Goal: Information Seeking & Learning: Learn about a topic

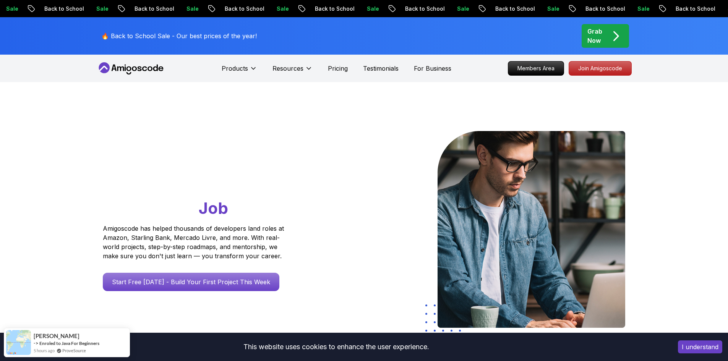
click at [687, 341] on button "I understand" at bounding box center [700, 346] width 44 height 13
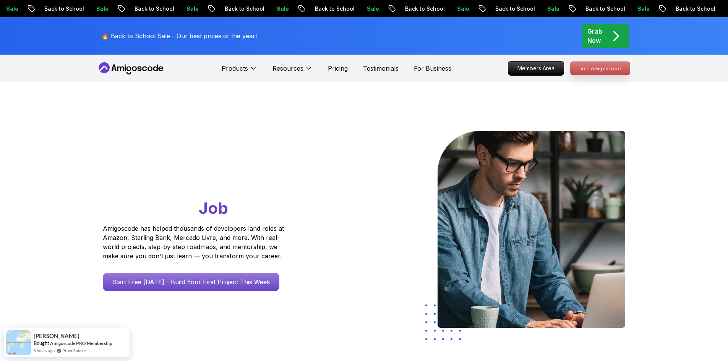
click at [599, 70] on p "Join Amigoscode" at bounding box center [600, 68] width 59 height 13
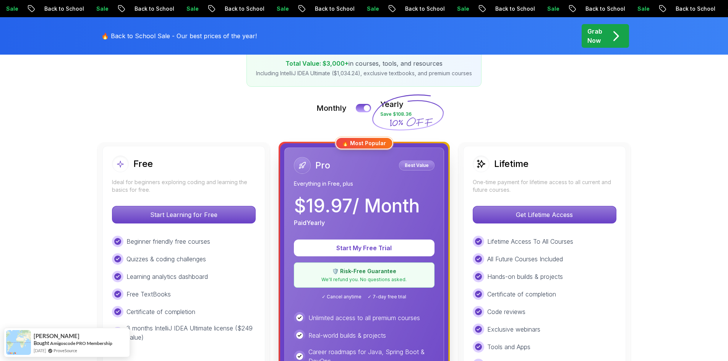
scroll to position [153, 0]
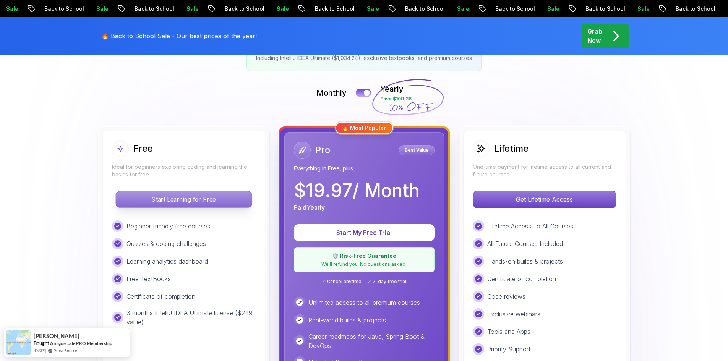
click at [217, 203] on p "Start Learning for Free" at bounding box center [184, 199] width 136 height 16
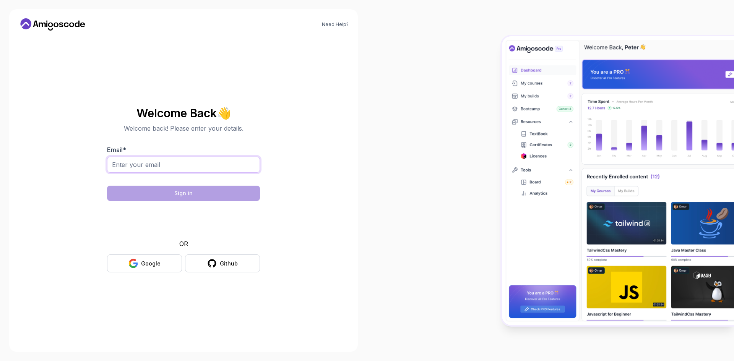
click at [196, 166] on input "Email *" at bounding box center [183, 165] width 153 height 16
type input "[EMAIL_ADDRESS][DOMAIN_NAME]"
click at [139, 266] on button "Google" at bounding box center [144, 263] width 75 height 18
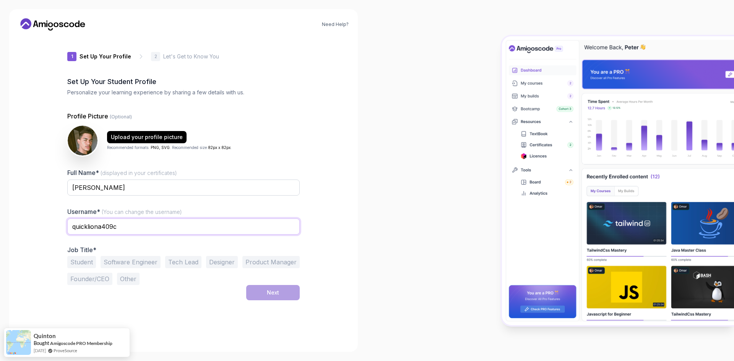
drag, startPoint x: 141, startPoint y: 227, endPoint x: 18, endPoint y: 230, distance: 123.1
click at [17, 225] on div "Need Help? 1 Set Up Your Profile 1 Set Up Your Profile 2 Let's Get to Know You …" at bounding box center [183, 180] width 348 height 343
type input "OShiroHebi"
click at [90, 264] on button "Student" at bounding box center [81, 262] width 29 height 12
click at [272, 294] on div "Next" at bounding box center [273, 293] width 12 height 8
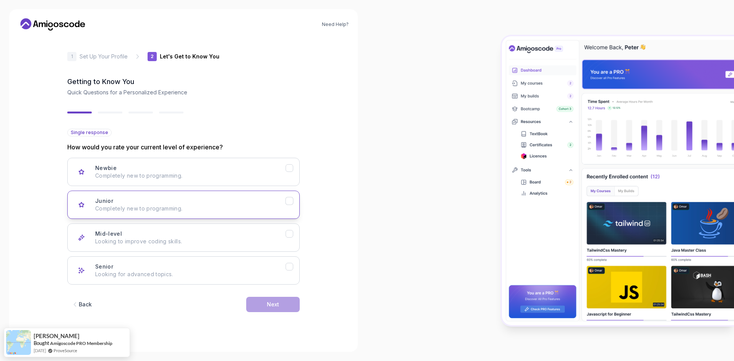
click at [276, 212] on p "Completely new to programming." at bounding box center [190, 209] width 190 height 8
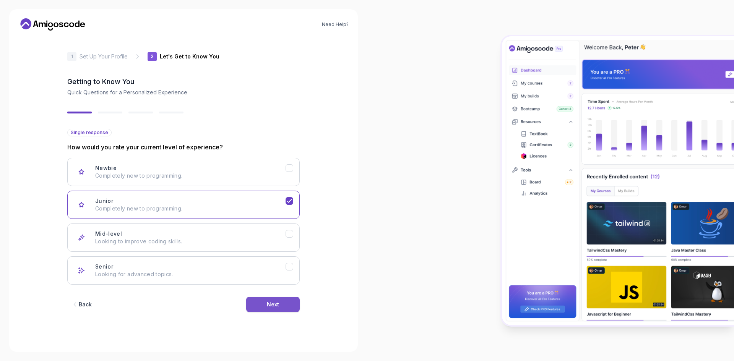
click at [280, 303] on button "Next" at bounding box center [272, 304] width 53 height 15
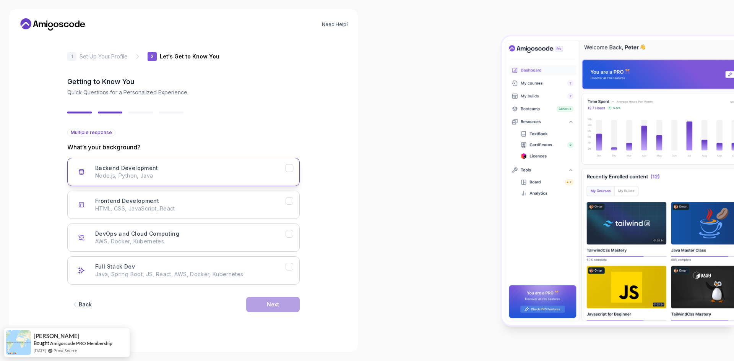
click at [167, 173] on p "Node.js, Python, Java" at bounding box center [190, 176] width 190 height 8
click at [221, 217] on button "Frontend Development HTML, CSS, JavaScript, React" at bounding box center [183, 205] width 232 height 28
click at [215, 277] on p "Java, Spring Boot, JS, React, AWS, Docker, Kubernetes" at bounding box center [190, 275] width 190 height 8
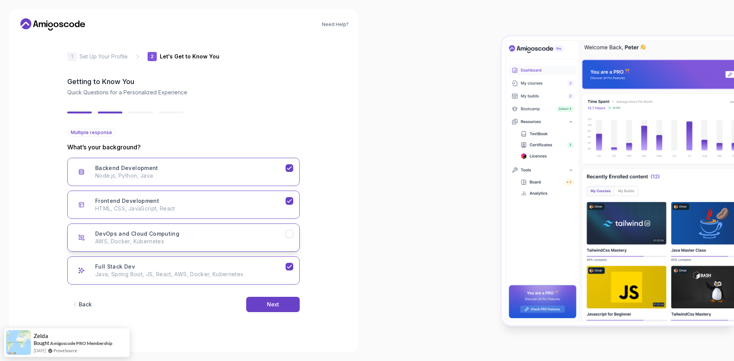
click at [276, 242] on p "AWS, Docker, Kubernetes" at bounding box center [190, 242] width 190 height 8
click at [265, 300] on button "Next" at bounding box center [272, 304] width 53 height 15
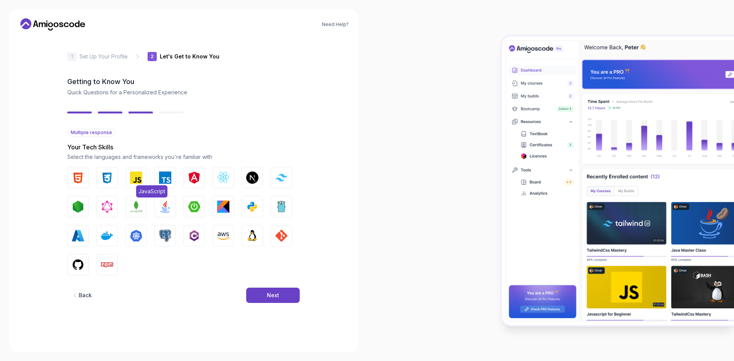
click at [137, 180] on img "button" at bounding box center [136, 178] width 12 height 12
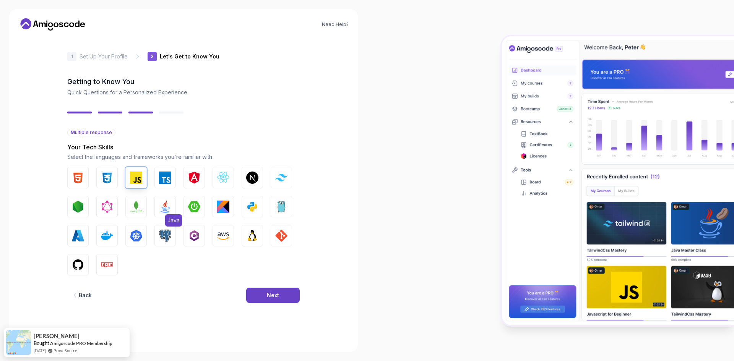
drag, startPoint x: 186, startPoint y: 196, endPoint x: 174, endPoint y: 203, distance: 13.2
click at [186, 196] on button "Spring Boot" at bounding box center [193, 206] width 21 height 21
click at [78, 175] on img "button" at bounding box center [78, 178] width 12 height 12
click at [117, 182] on button "CSS" at bounding box center [106, 177] width 21 height 21
click at [160, 212] on img "button" at bounding box center [165, 207] width 12 height 12
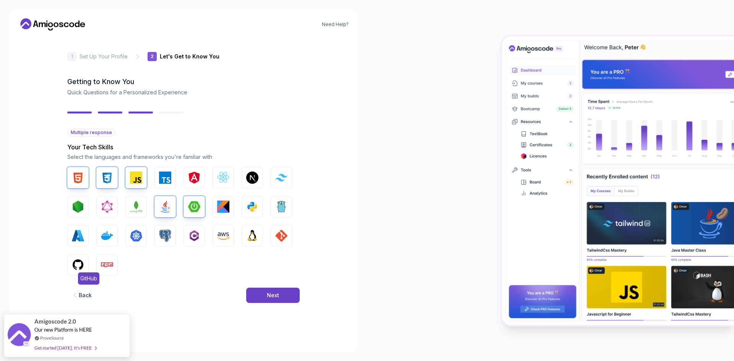
click at [73, 270] on img "button" at bounding box center [78, 265] width 12 height 12
click at [255, 208] on img "button" at bounding box center [252, 207] width 12 height 12
click at [287, 207] on img "button" at bounding box center [281, 207] width 12 height 12
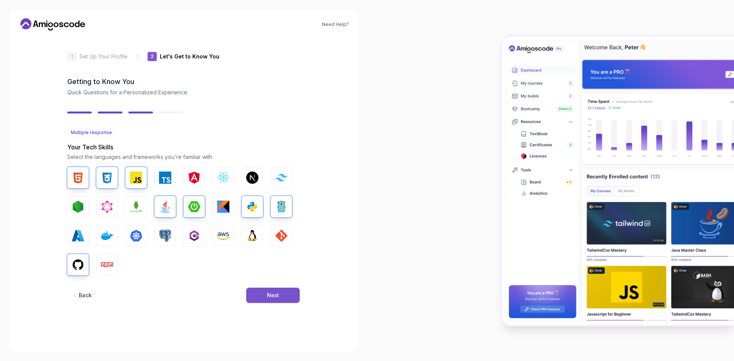
click at [276, 297] on div "Next" at bounding box center [273, 296] width 12 height 8
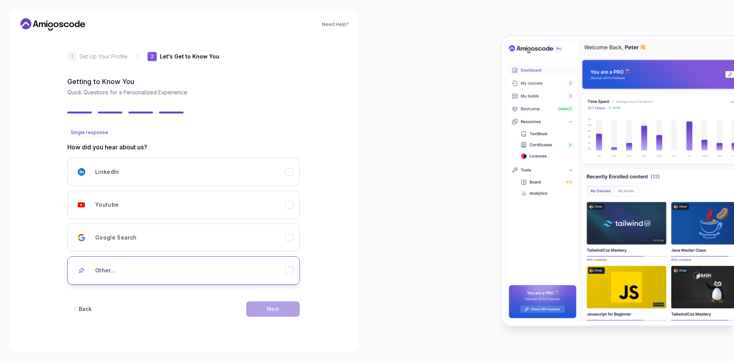
click at [280, 274] on div "Other..." at bounding box center [190, 270] width 190 height 15
drag, startPoint x: 229, startPoint y: 306, endPoint x: 227, endPoint y: 301, distance: 5.3
click at [229, 306] on div "Back Next" at bounding box center [183, 321] width 232 height 40
click at [225, 298] on input "text" at bounding box center [183, 297] width 232 height 16
type input "Professor na faculdade"
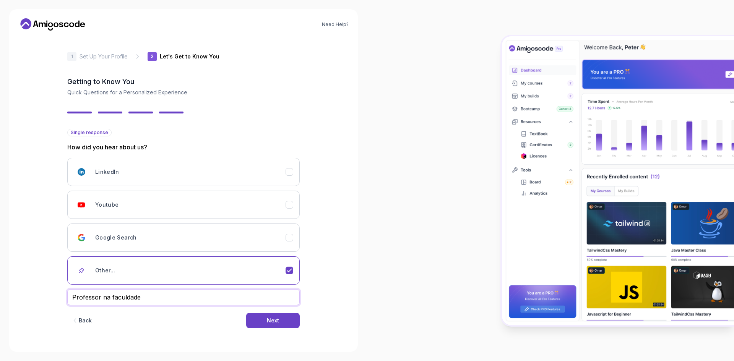
click at [246, 313] on button "Next" at bounding box center [272, 320] width 53 height 15
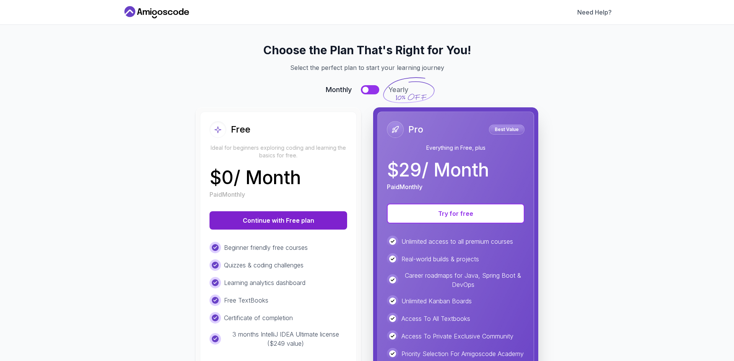
click at [278, 217] on button "Continue with Free plan" at bounding box center [278, 220] width 138 height 18
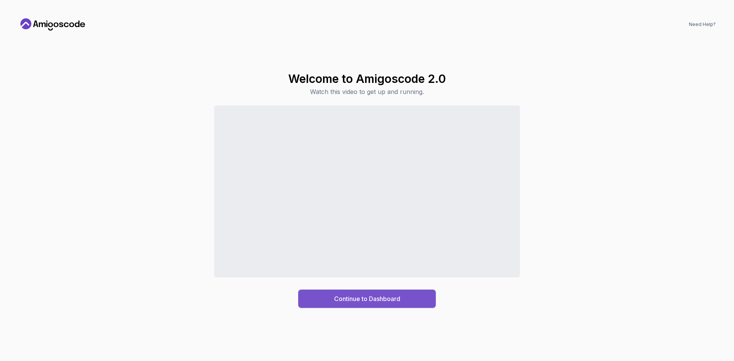
click at [363, 296] on div "Continue to Dashboard" at bounding box center [367, 298] width 66 height 9
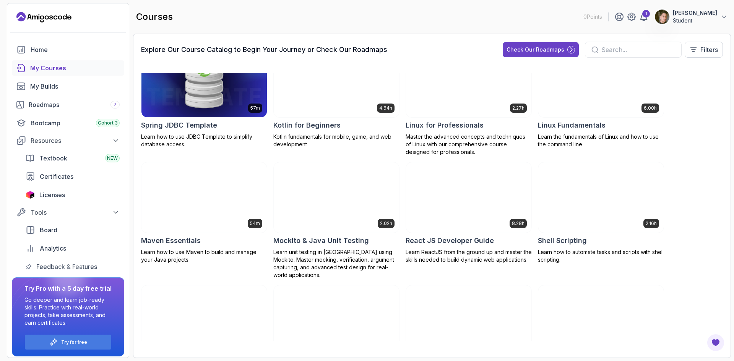
scroll to position [994, 0]
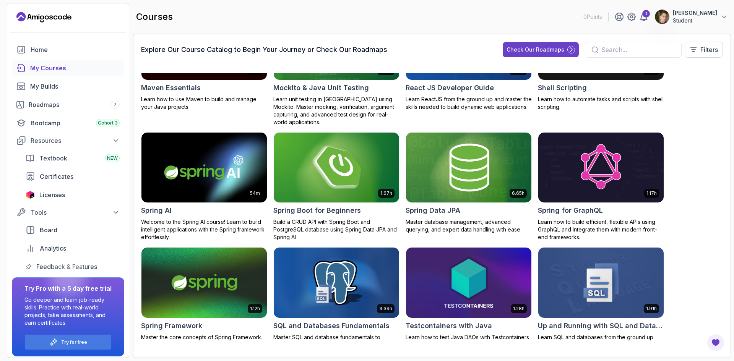
click at [341, 162] on img at bounding box center [336, 168] width 131 height 74
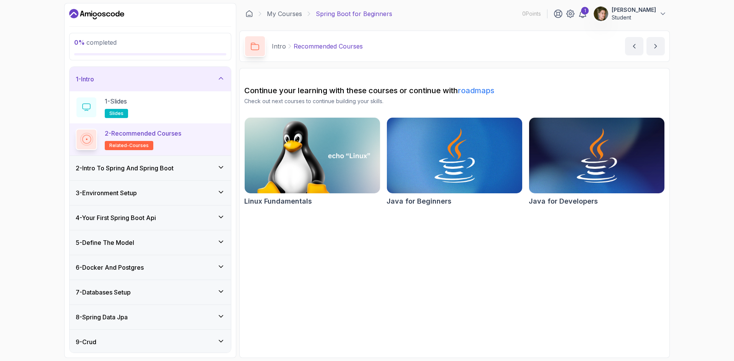
click at [201, 172] on div "2 - Intro To Spring And Spring Boot" at bounding box center [150, 168] width 149 height 9
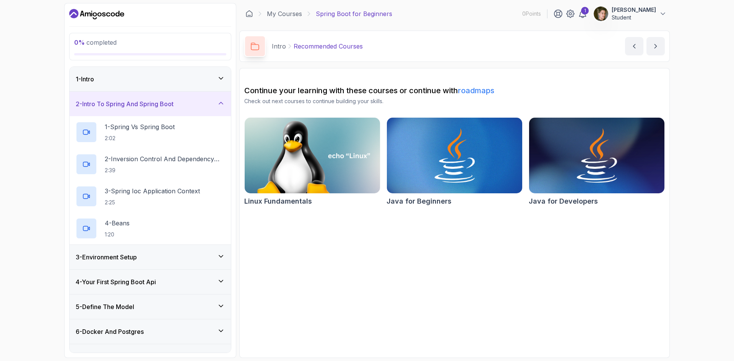
click at [190, 107] on div "2 - Intro To Spring And Spring Boot" at bounding box center [150, 103] width 149 height 9
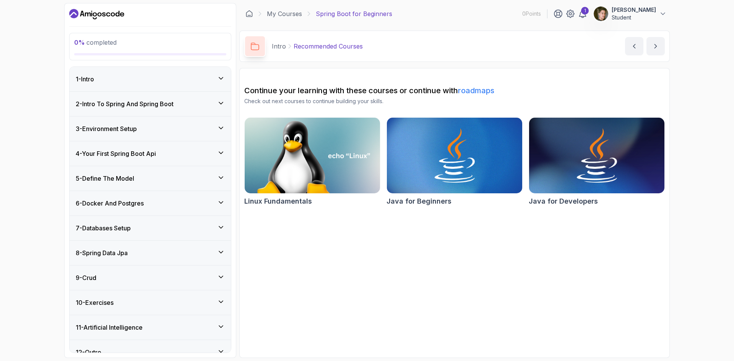
click at [170, 77] on div "1 - Intro" at bounding box center [150, 79] width 149 height 9
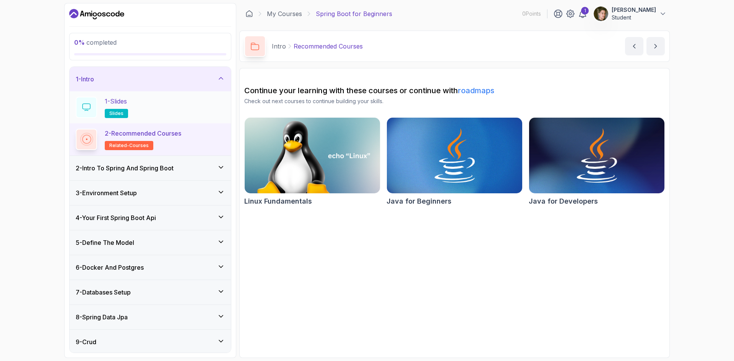
click at [131, 112] on div "1 - Slides slides" at bounding box center [150, 107] width 149 height 21
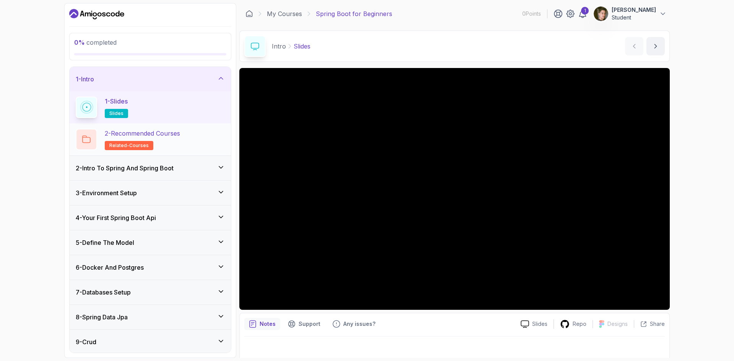
click at [133, 141] on p "related-courses" at bounding box center [129, 145] width 49 height 9
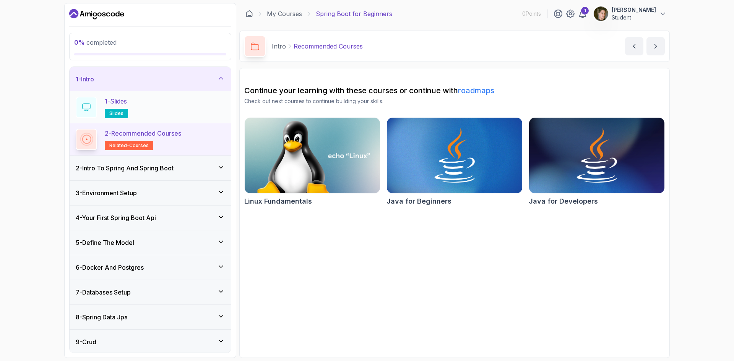
click at [187, 109] on div "1 - Slides slides" at bounding box center [150, 107] width 149 height 21
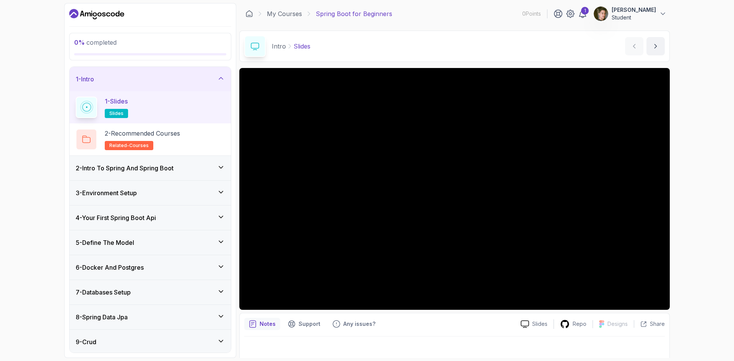
click at [181, 159] on div "2 - Intro To Spring And Spring Boot" at bounding box center [150, 168] width 161 height 24
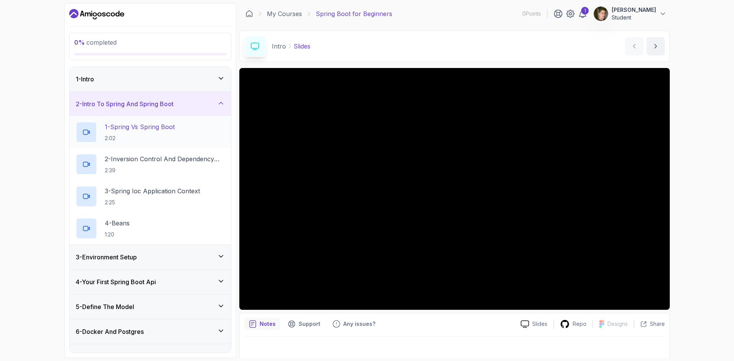
click at [163, 136] on p "2:02" at bounding box center [140, 139] width 70 height 8
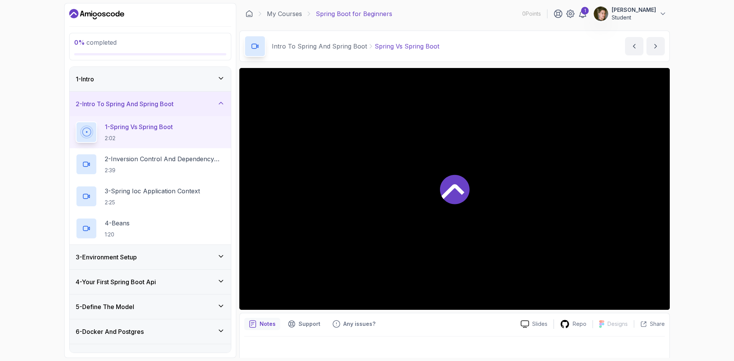
click at [439, 178] on icon at bounding box center [454, 189] width 31 height 31
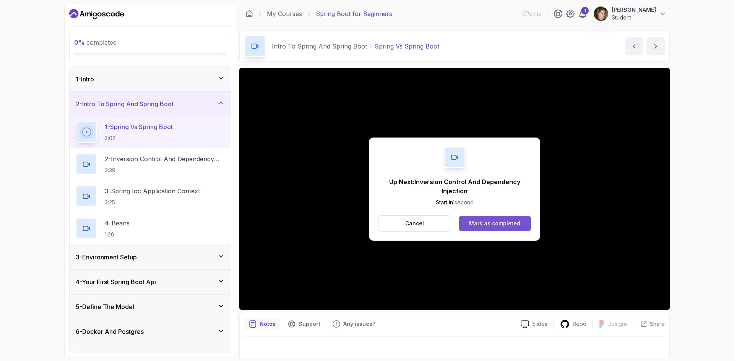
click at [505, 227] on div "Mark as completed" at bounding box center [494, 224] width 51 height 8
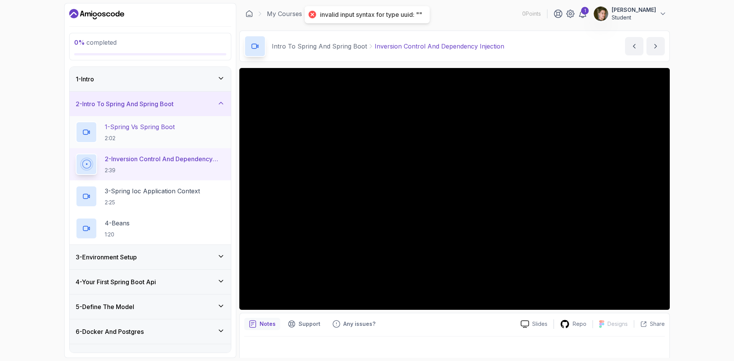
click at [148, 130] on p "1 - Spring Vs Spring Boot" at bounding box center [140, 126] width 70 height 9
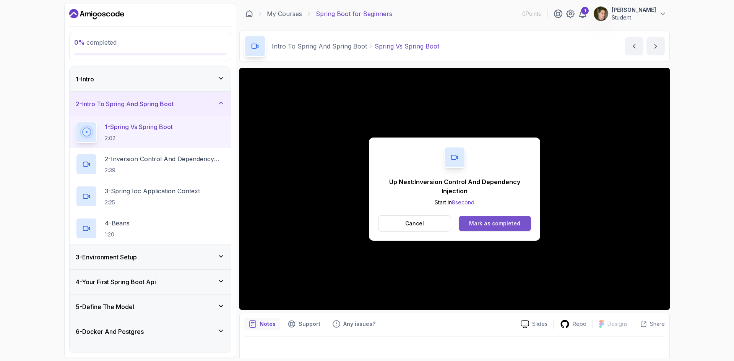
click at [490, 225] on div "Mark as completed" at bounding box center [494, 224] width 51 height 8
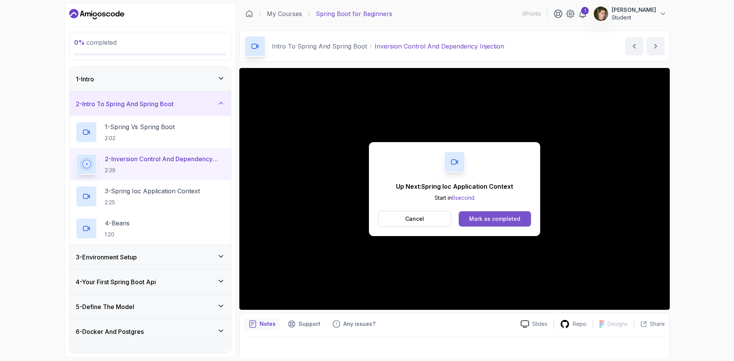
click at [481, 219] on div "Mark as completed" at bounding box center [494, 219] width 51 height 8
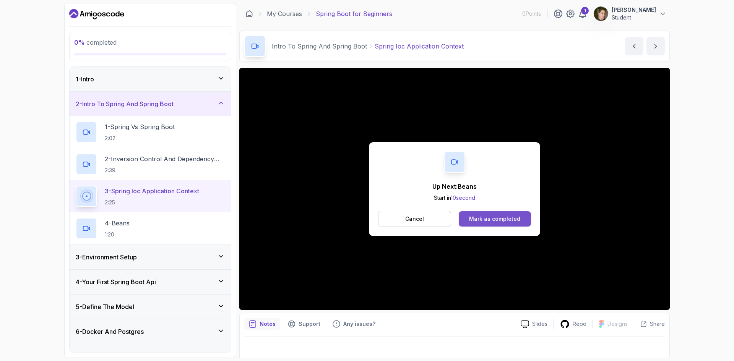
click at [506, 220] on div "Mark as completed" at bounding box center [494, 219] width 51 height 8
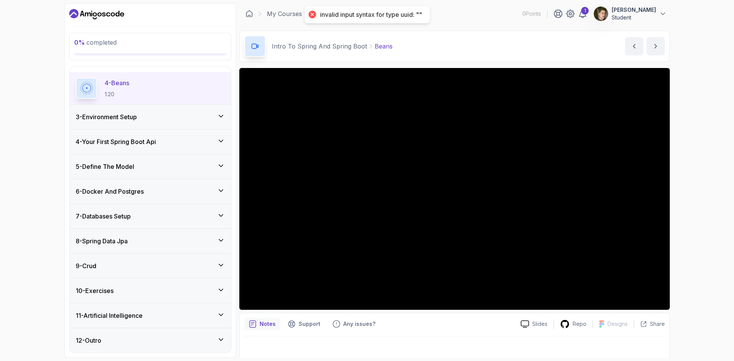
click at [175, 344] on div "12 - Outro" at bounding box center [150, 340] width 149 height 9
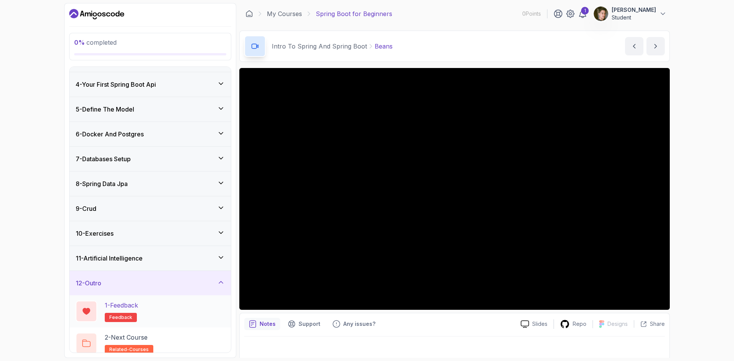
scroll to position [76, 0]
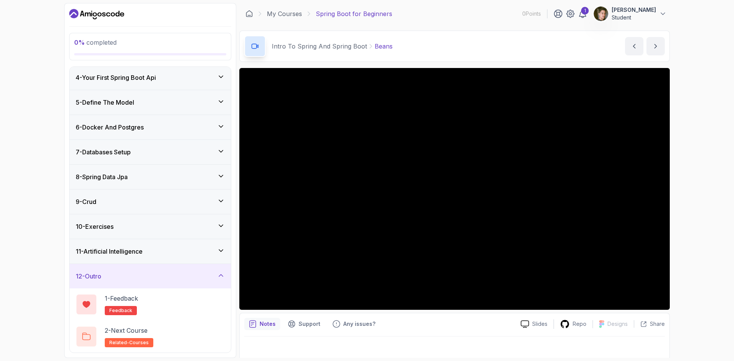
click at [145, 272] on div "12 - Outro" at bounding box center [150, 276] width 149 height 9
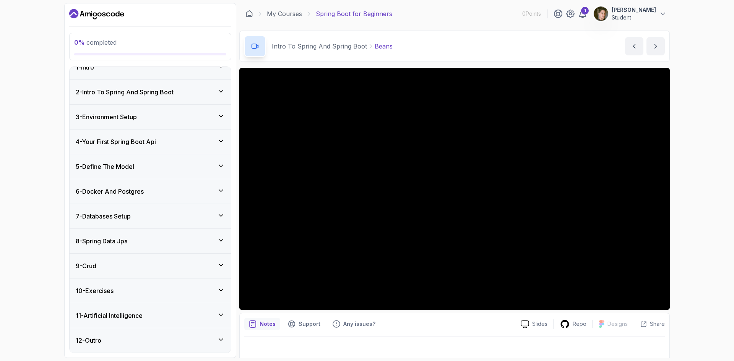
click at [157, 314] on div "11 - Artificial Intelligence" at bounding box center [150, 315] width 149 height 9
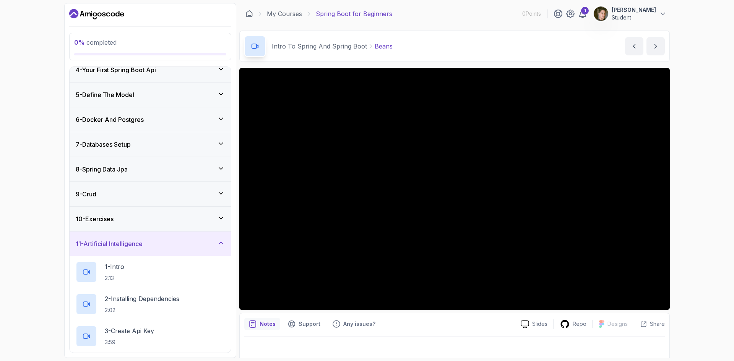
click at [173, 243] on div "11 - Artificial Intelligence" at bounding box center [150, 243] width 149 height 9
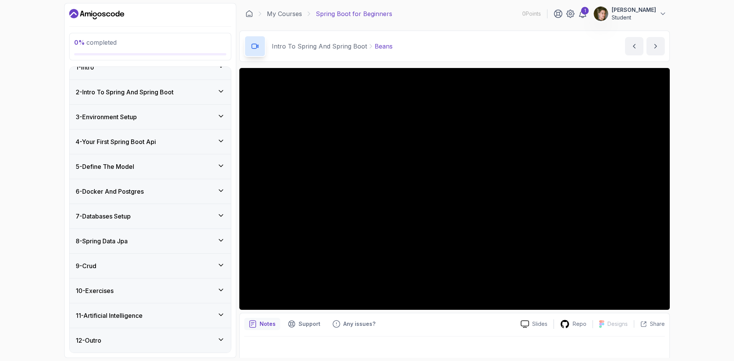
click at [146, 287] on div "10 - Exercises" at bounding box center [150, 290] width 149 height 9
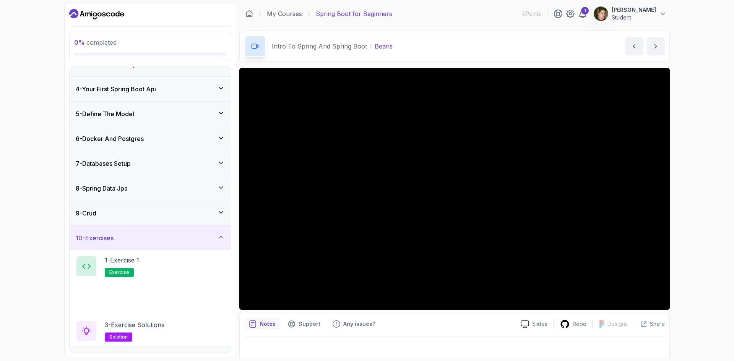
scroll to position [108, 0]
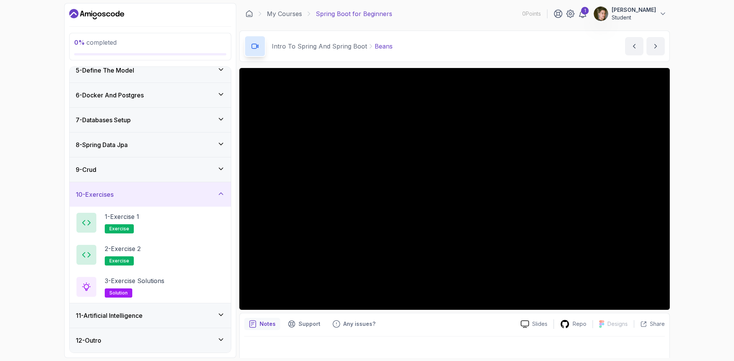
click at [155, 196] on div "10 - Exercises" at bounding box center [150, 194] width 149 height 9
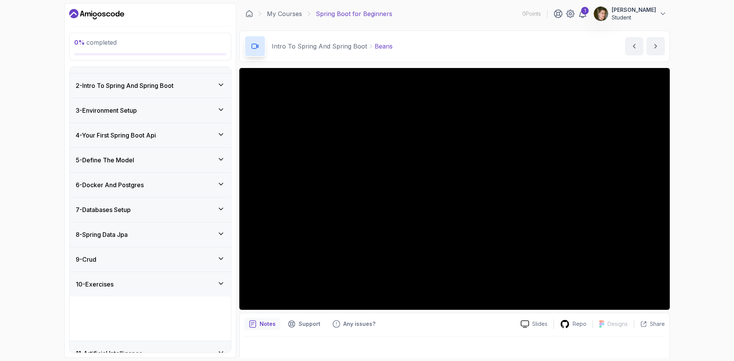
scroll to position [12, 0]
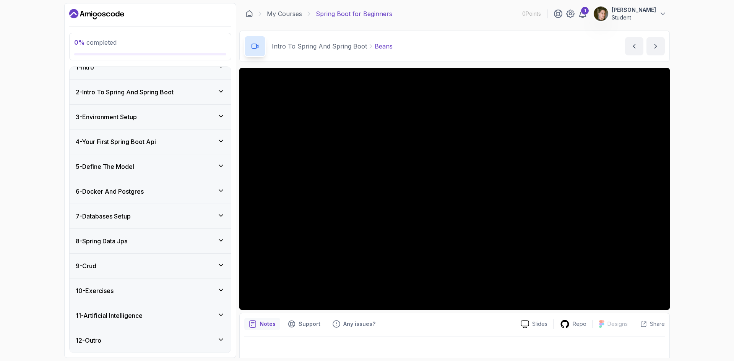
drag, startPoint x: 144, startPoint y: 278, endPoint x: 141, endPoint y: 275, distance: 4.4
click at [143, 277] on div "1 - Intro 2 - Intro To Spring And Spring Boot 3 - Environment Setup 4 - Your Fi…" at bounding box center [150, 210] width 161 height 286
click at [141, 272] on div "9 - Crud" at bounding box center [150, 266] width 161 height 24
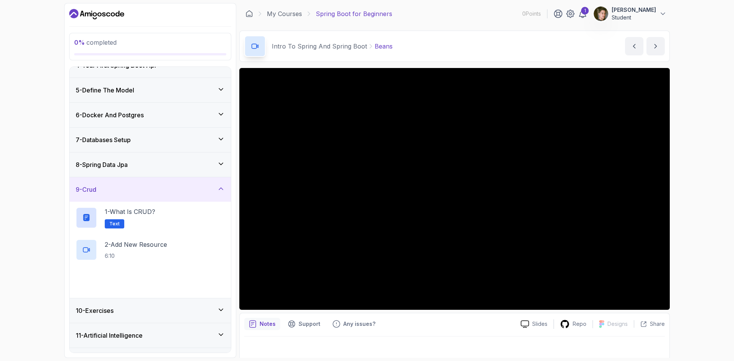
scroll to position [108, 0]
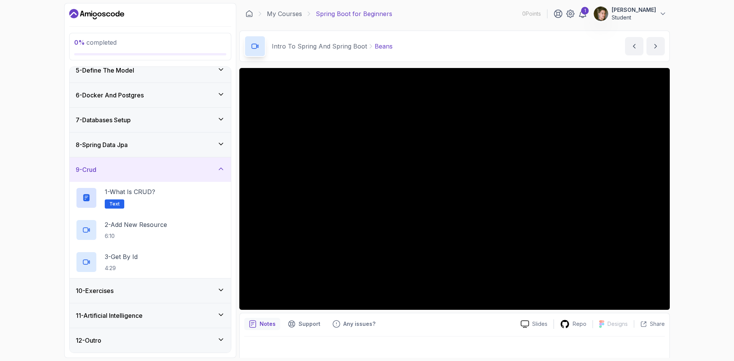
click at [156, 169] on div "9 - Crud" at bounding box center [150, 169] width 149 height 9
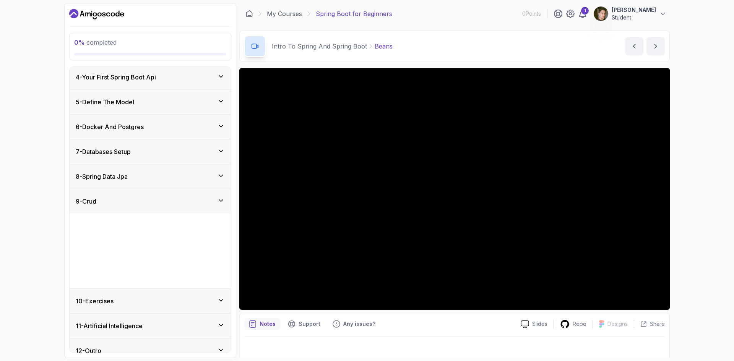
scroll to position [12, 0]
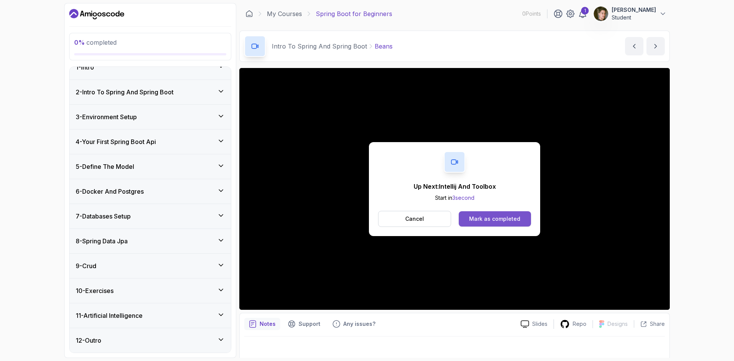
click at [483, 223] on button "Mark as completed" at bounding box center [495, 218] width 72 height 15
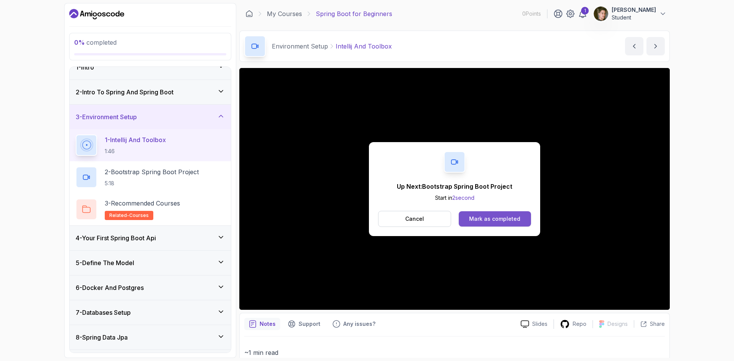
click at [463, 220] on button "Mark as completed" at bounding box center [495, 218] width 72 height 15
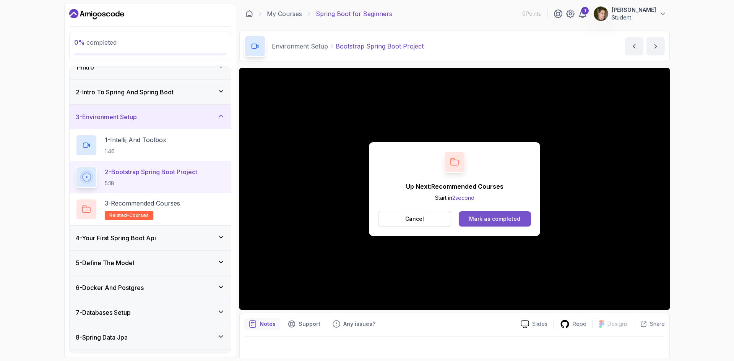
click at [496, 216] on div "Mark as completed" at bounding box center [494, 219] width 51 height 8
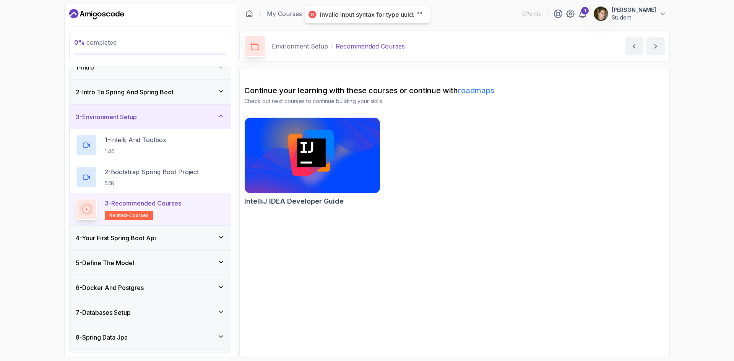
click at [143, 116] on div "3 - Environment Setup" at bounding box center [150, 116] width 149 height 9
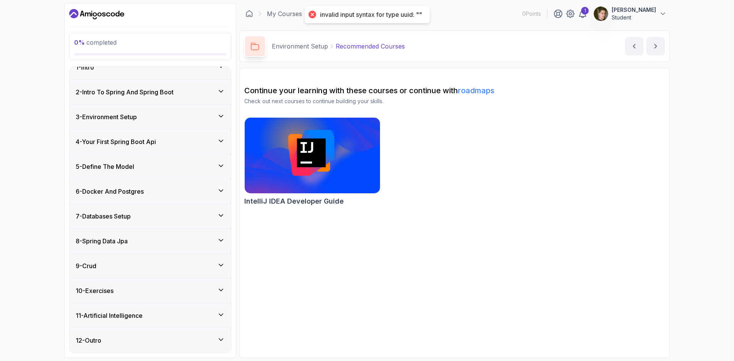
click at [151, 144] on h3 "4 - Your First Spring Boot Api" at bounding box center [116, 141] width 80 height 9
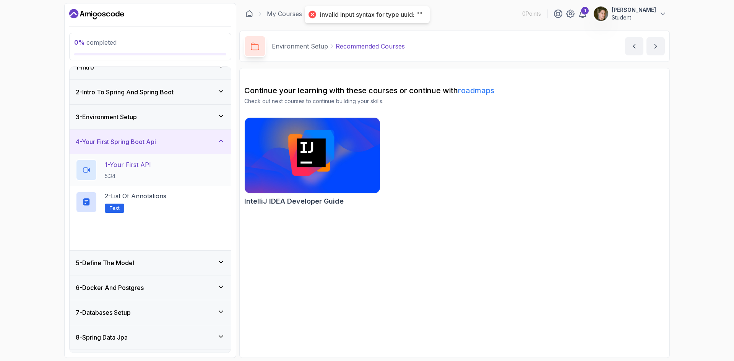
click at [142, 163] on p "1 - Your First API" at bounding box center [128, 164] width 46 height 9
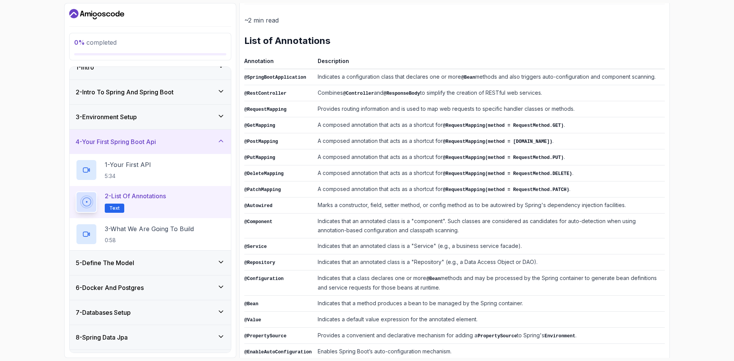
scroll to position [99, 0]
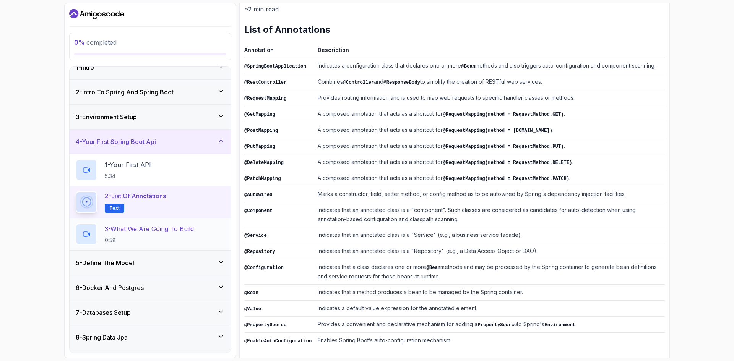
click at [143, 227] on p "3 - What We Are Going To Build" at bounding box center [149, 228] width 89 height 9
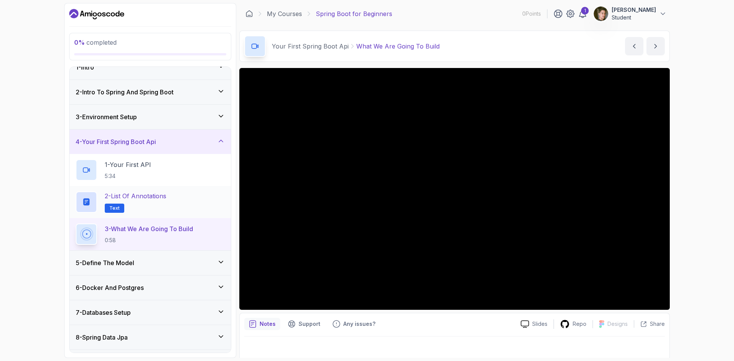
click at [148, 200] on p "2 - List of Annotations" at bounding box center [136, 195] width 62 height 9
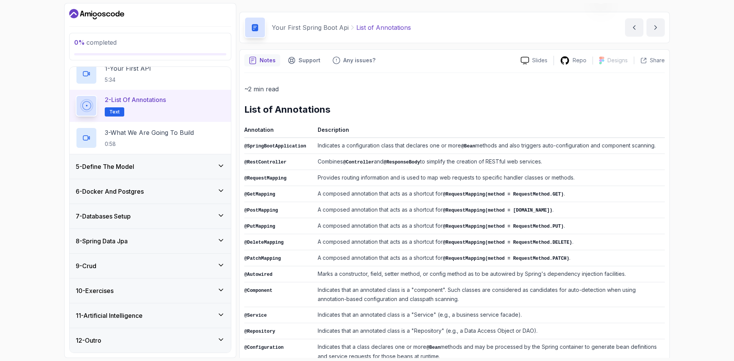
scroll to position [99, 0]
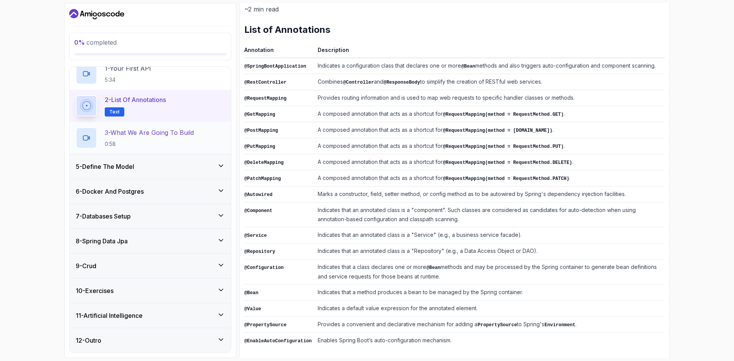
click at [109, 143] on p "0:58" at bounding box center [149, 144] width 89 height 8
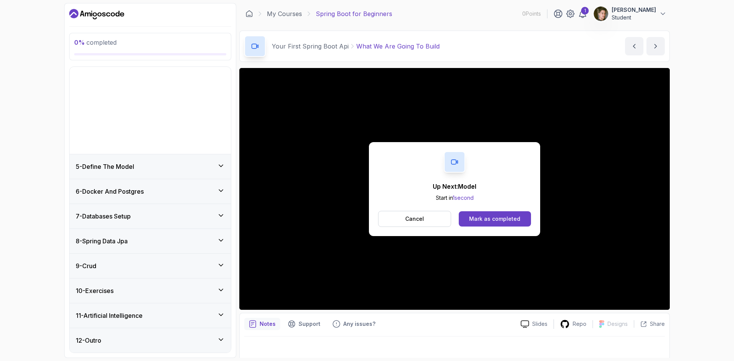
scroll to position [12, 0]
